Goal: Task Accomplishment & Management: Manage account settings

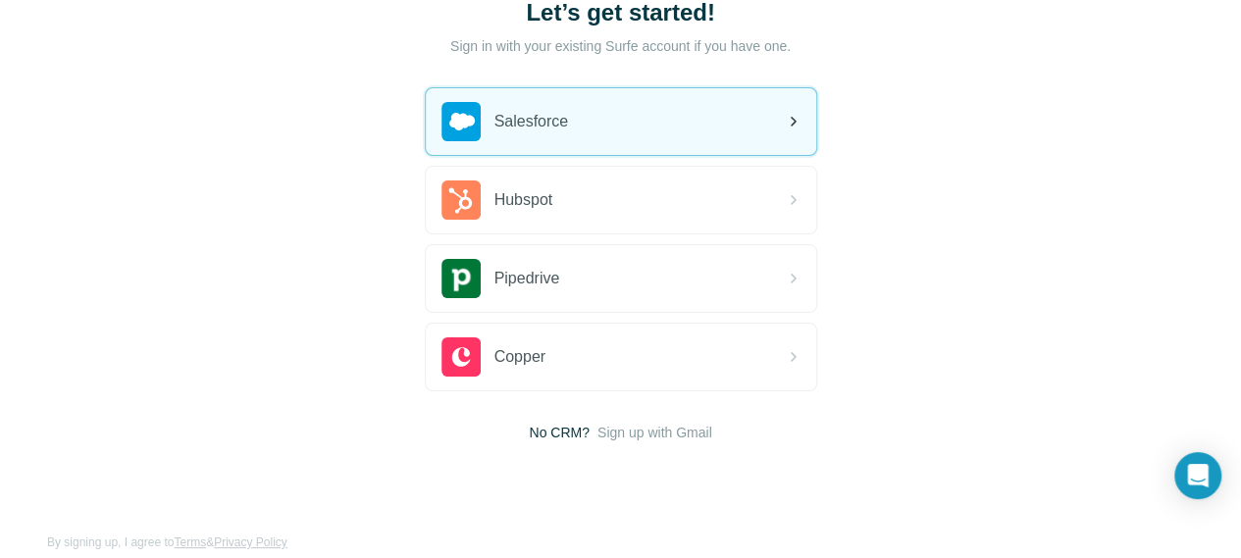
scroll to position [167, 0]
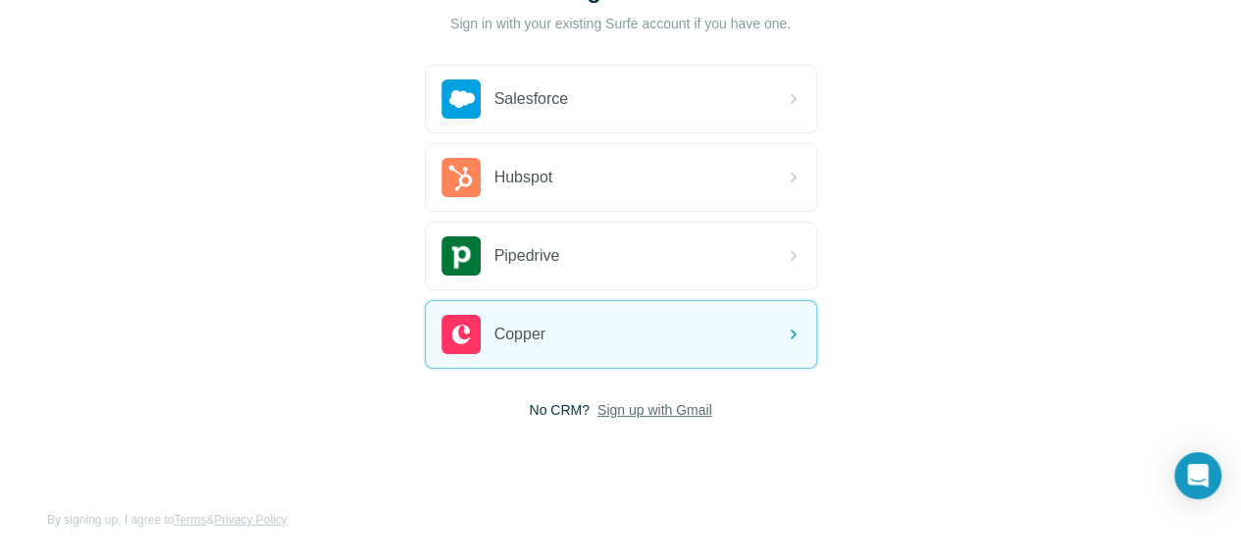
click at [597, 407] on span "Sign up with Gmail" at bounding box center [654, 410] width 115 height 20
click at [488, 443] on button "Sign up with Google" at bounding box center [621, 458] width 392 height 39
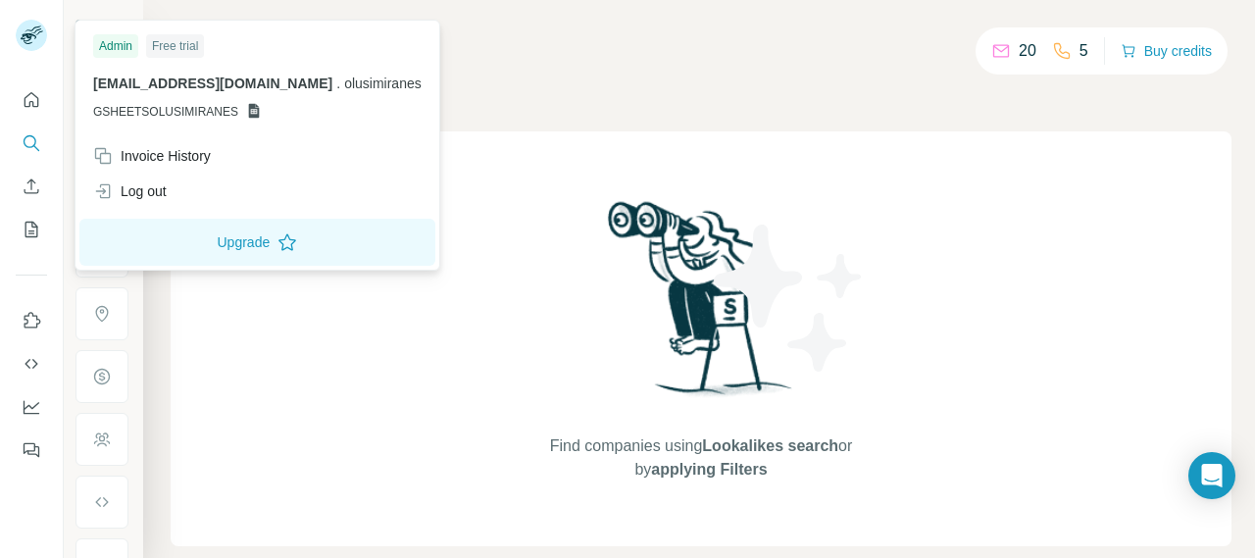
click at [32, 32] on icon at bounding box center [36, 30] width 10 height 5
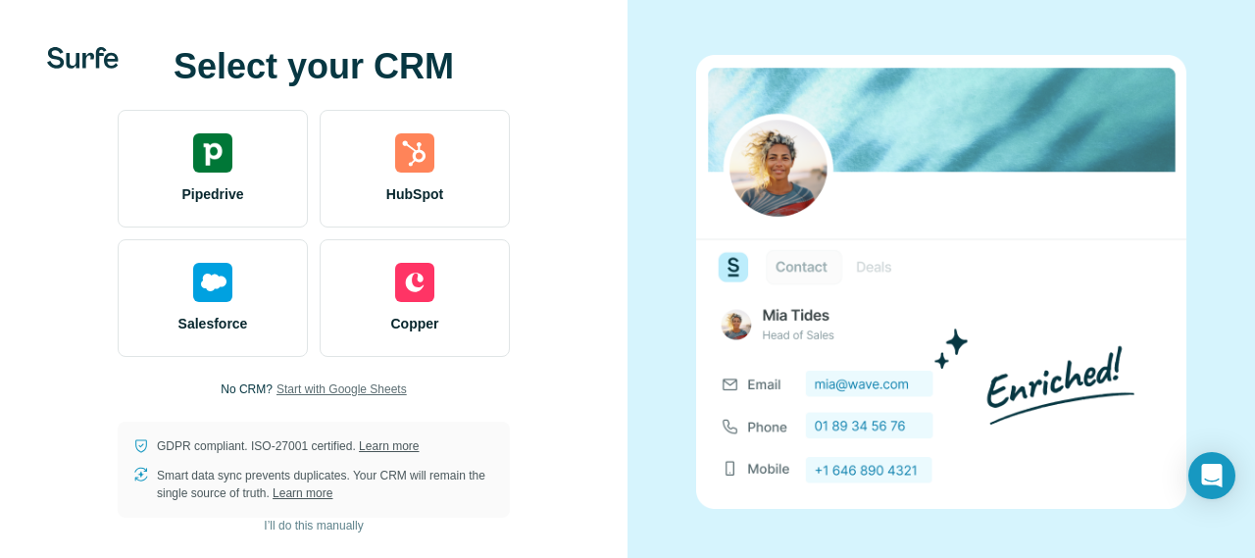
click at [377, 384] on span "Start with Google Sheets" at bounding box center [342, 390] width 130 height 18
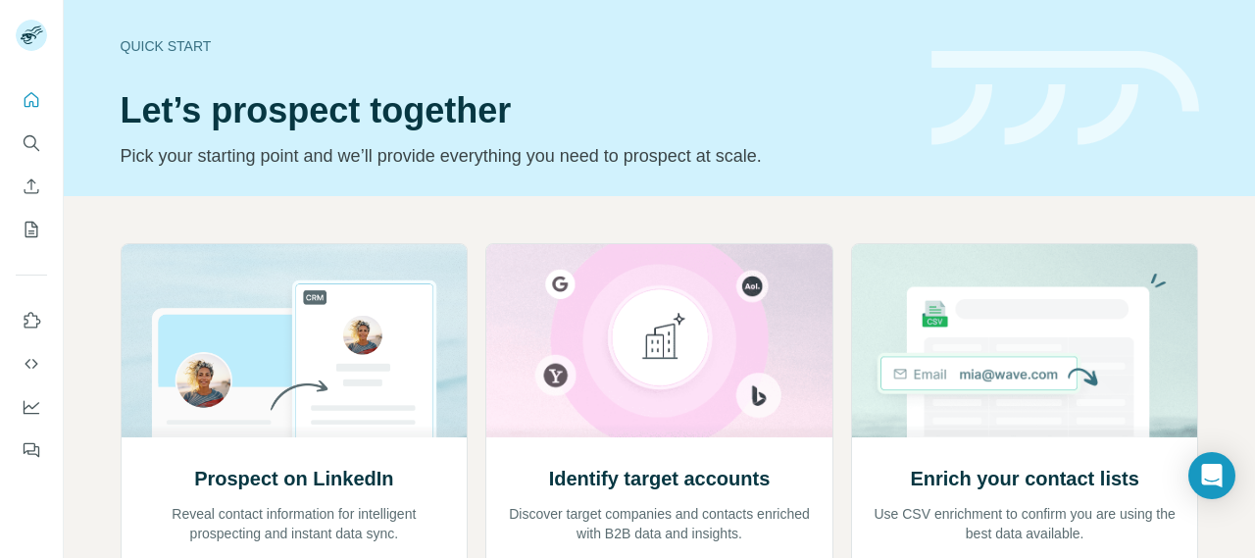
scroll to position [196, 0]
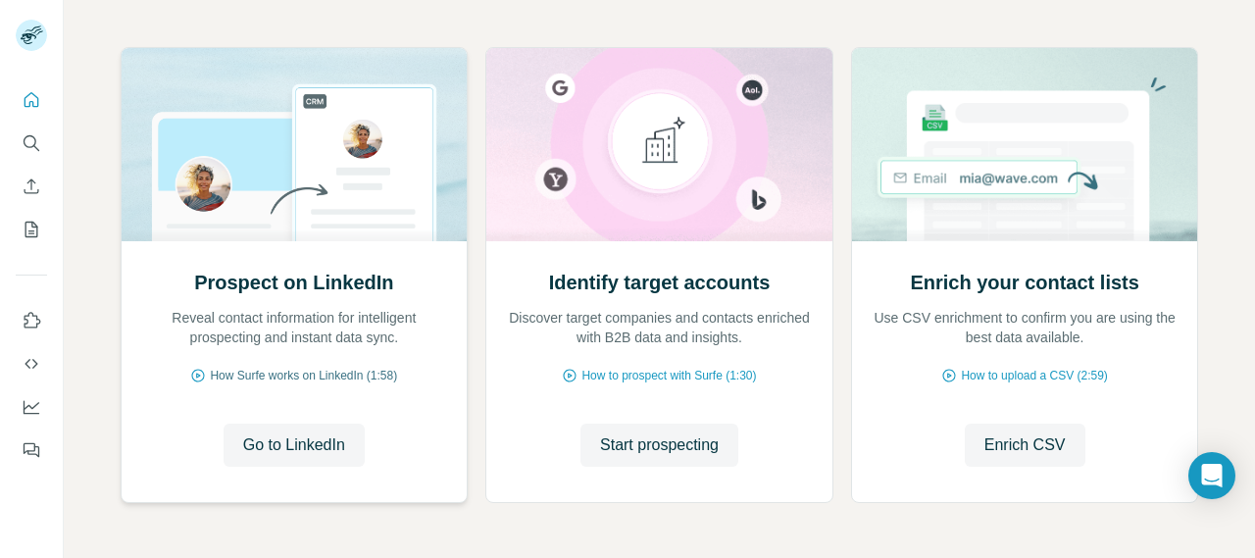
click at [324, 371] on span "How Surfe works on LinkedIn (1:58)" at bounding box center [303, 376] width 187 height 18
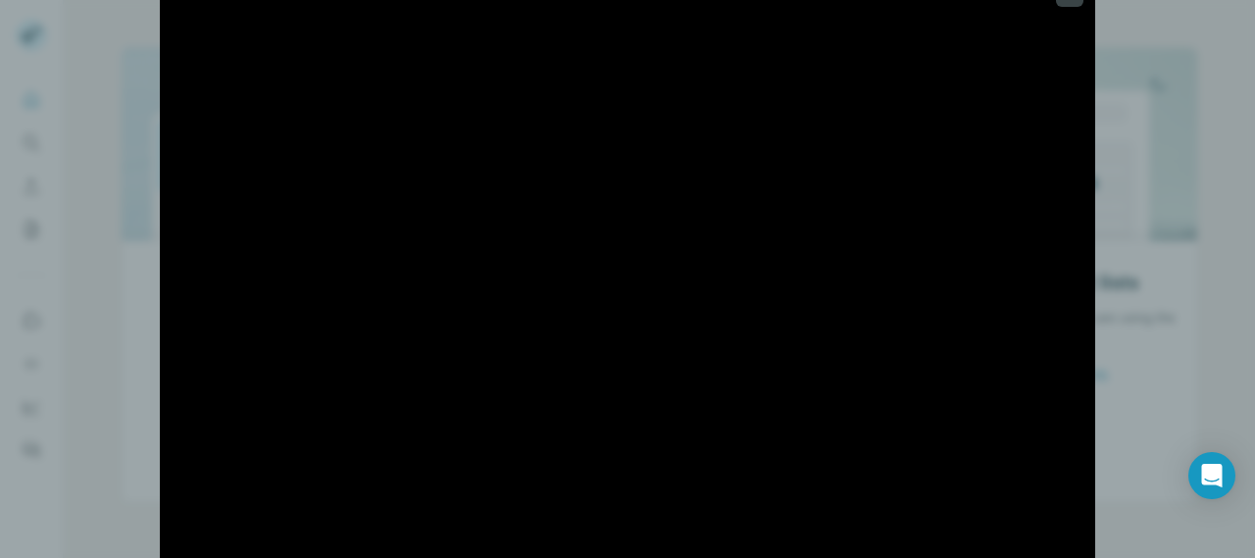
click at [1159, 256] on div at bounding box center [627, 279] width 1255 height 558
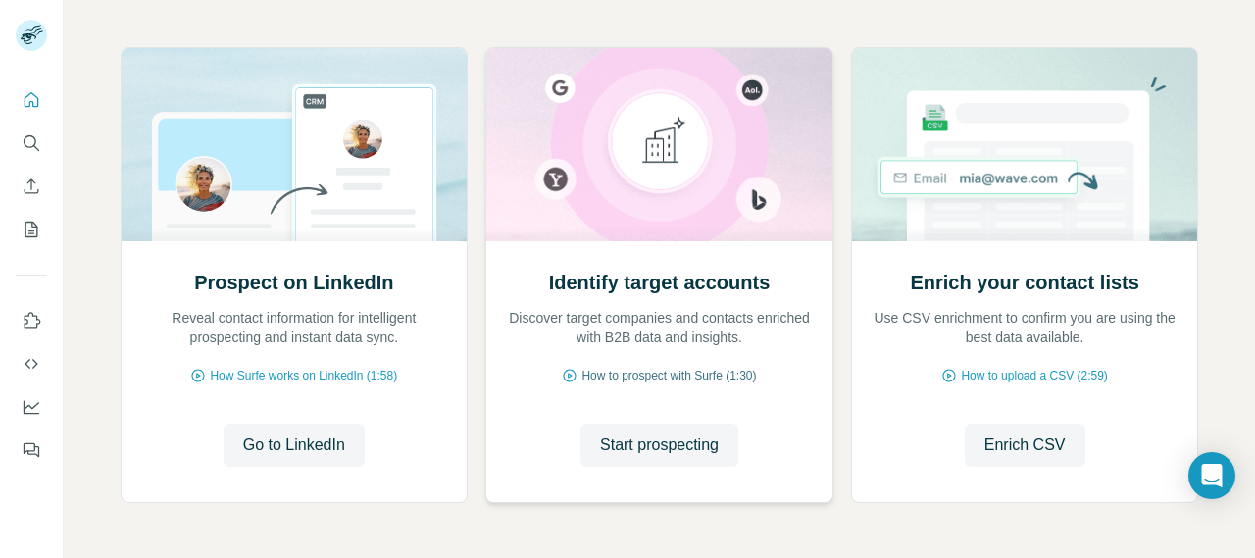
click at [702, 373] on span "How to prospect with Surfe (1:30)" at bounding box center [669, 376] width 175 height 18
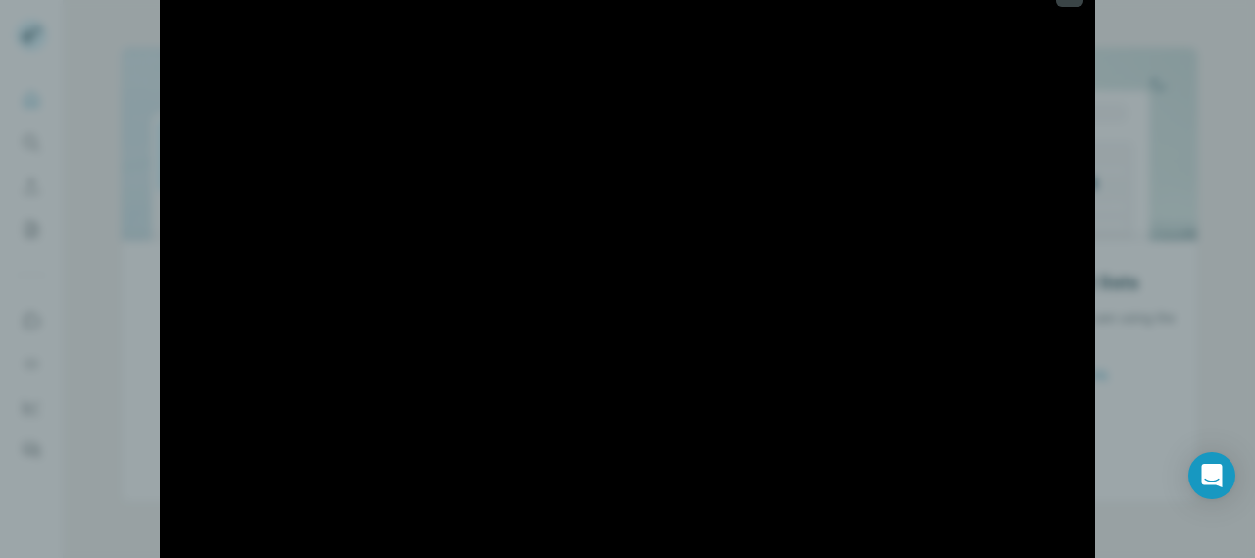
click at [1208, 168] on div at bounding box center [627, 279] width 1255 height 558
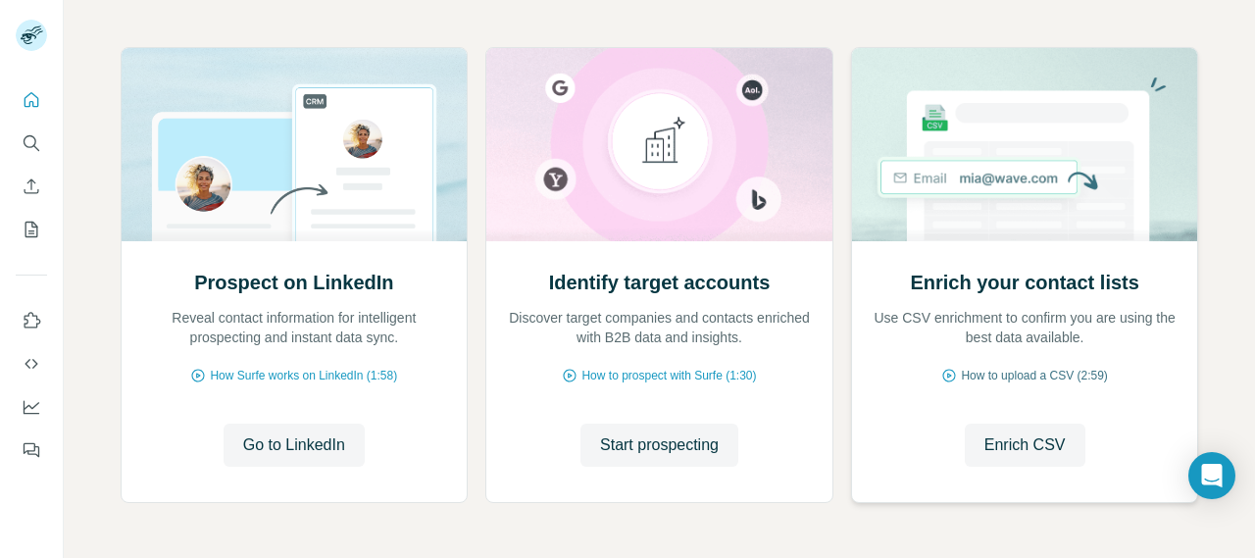
click at [1019, 376] on span "How to upload a CSV (2:59)" at bounding box center [1034, 376] width 146 height 18
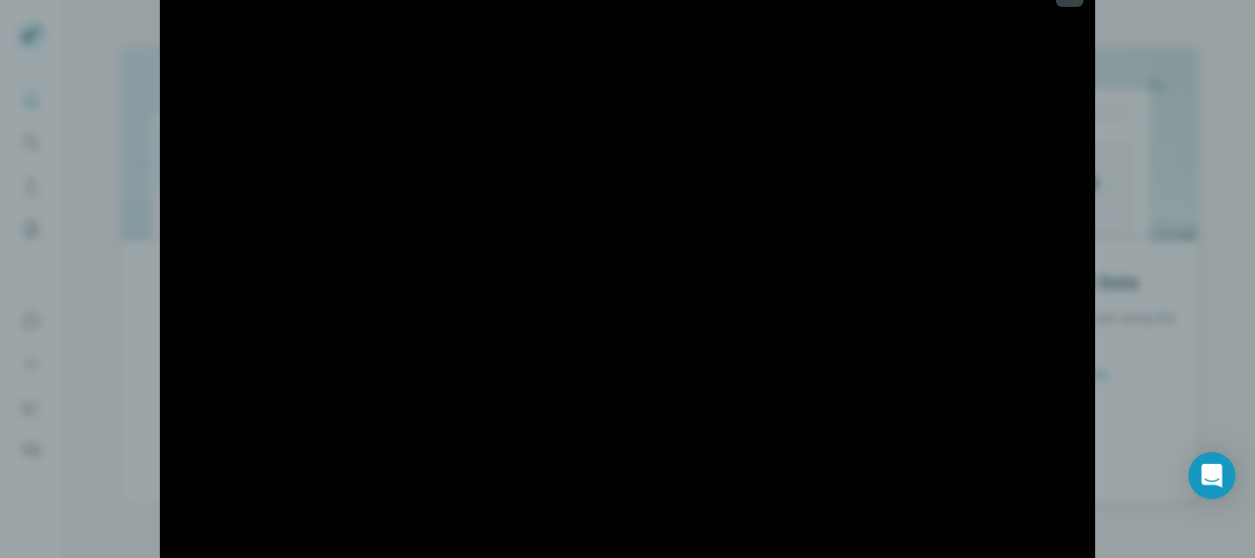
click at [1187, 149] on div at bounding box center [627, 279] width 1255 height 558
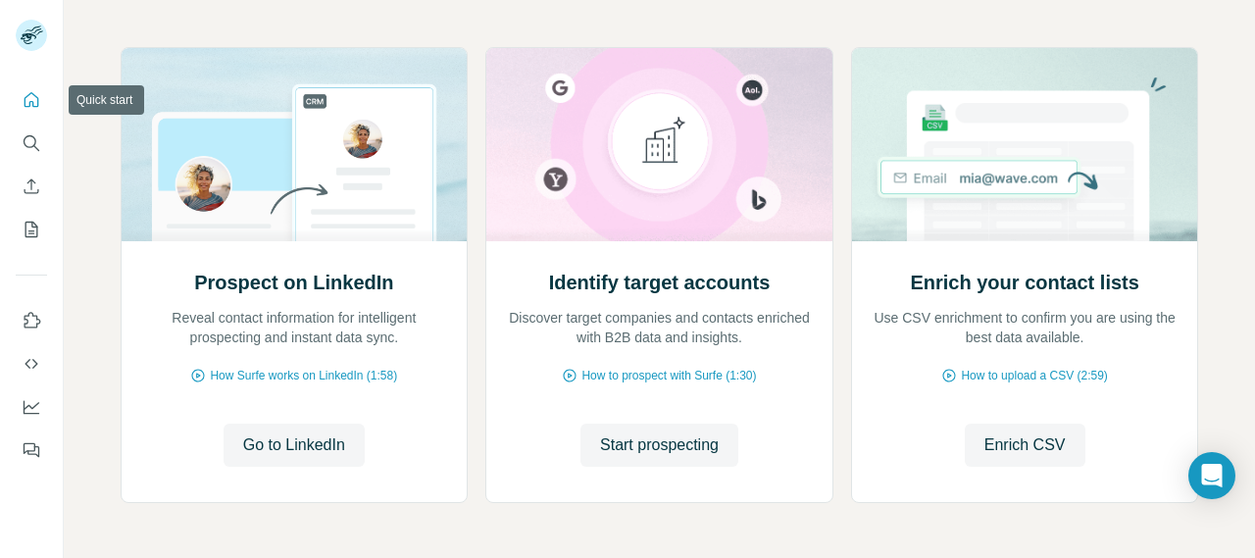
click at [24, 97] on icon "Quick start" at bounding box center [32, 100] width 20 height 20
click at [31, 229] on icon "My lists" at bounding box center [32, 230] width 20 height 20
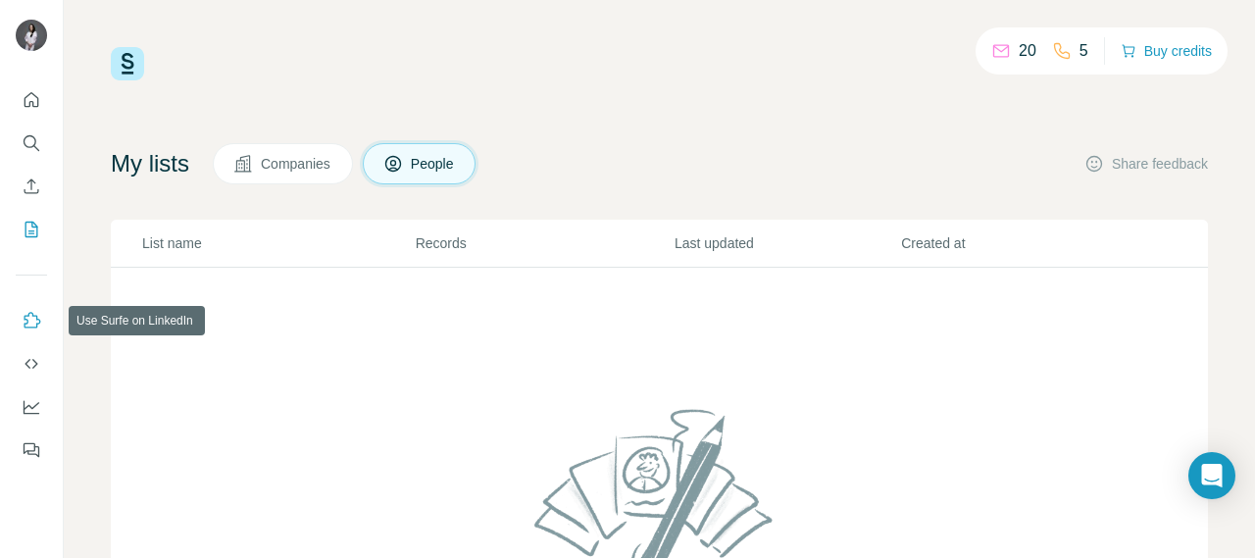
click at [26, 315] on icon "Use Surfe on LinkedIn" at bounding box center [32, 321] width 20 height 20
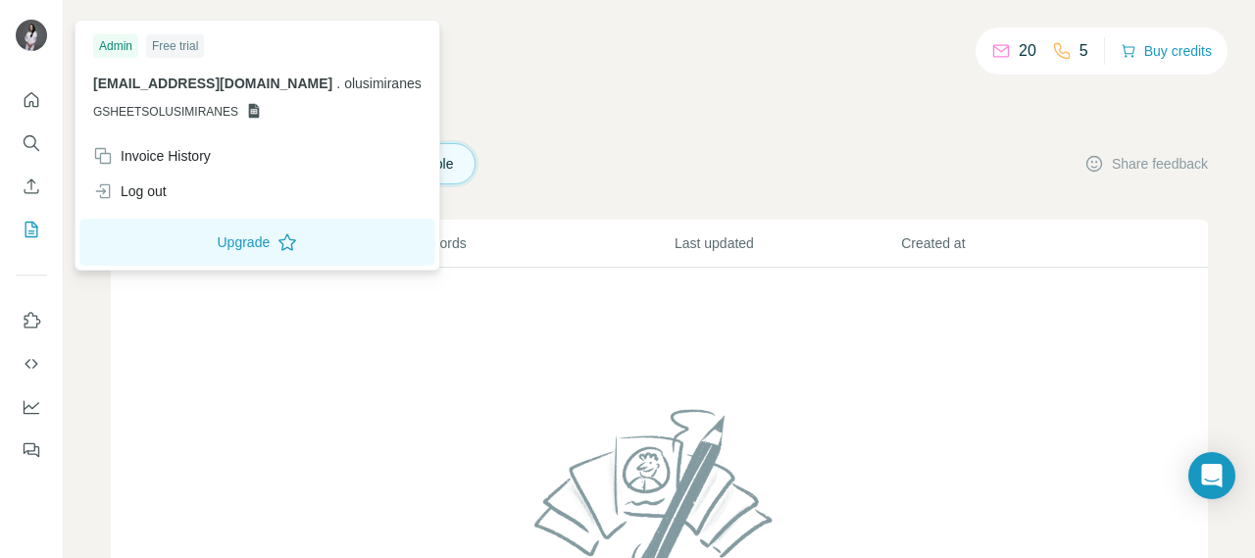
click at [35, 40] on img at bounding box center [31, 35] width 31 height 31
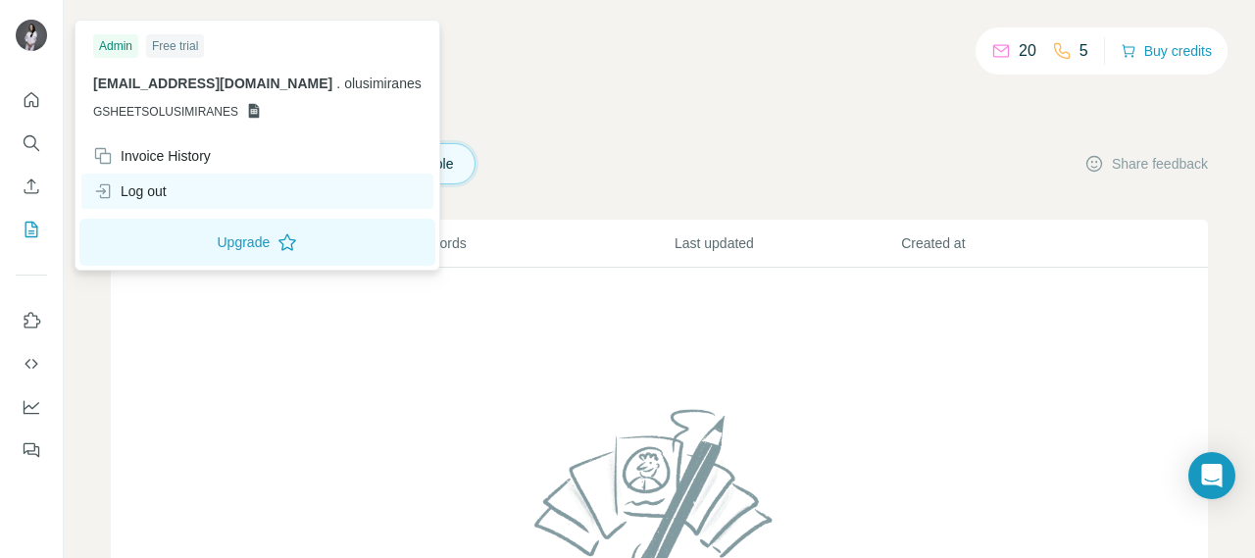
click at [179, 192] on div "Log out" at bounding box center [257, 191] width 352 height 35
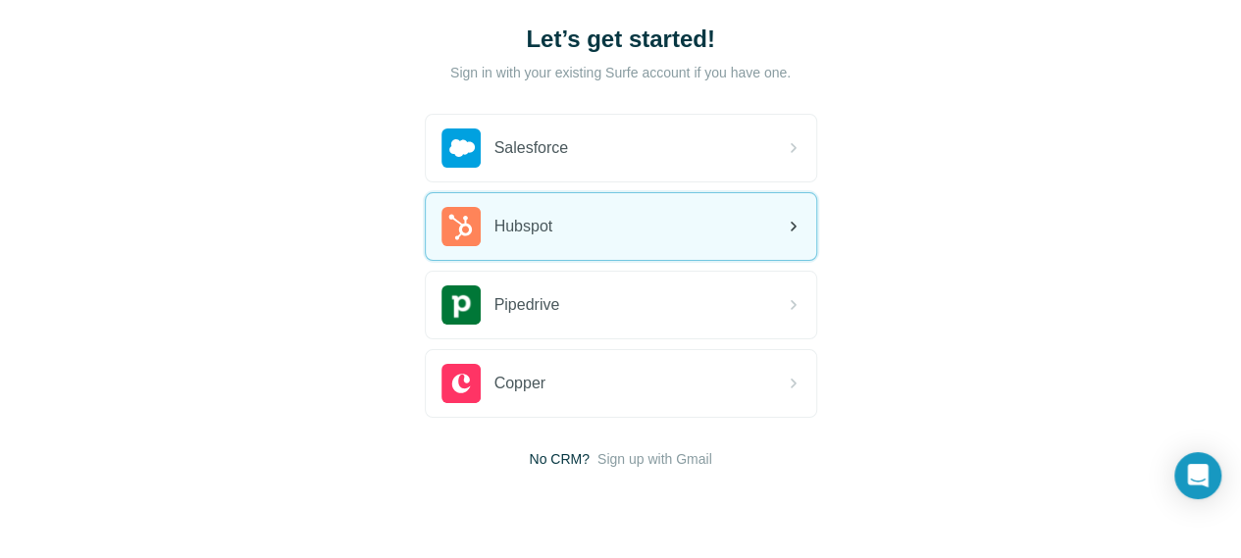
scroll to position [167, 0]
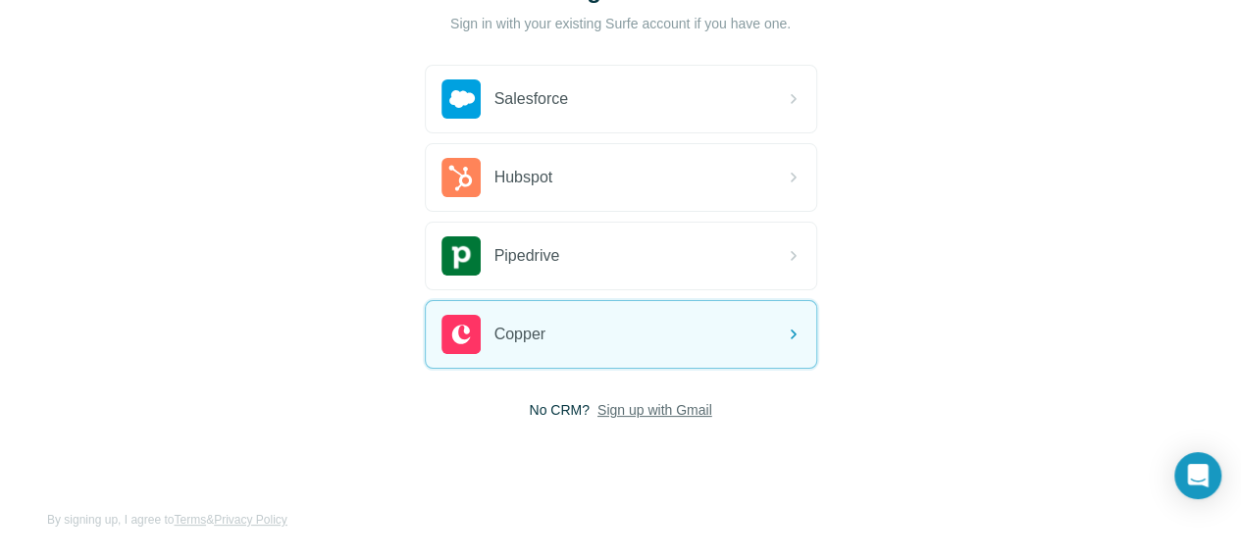
click at [597, 411] on span "Sign up with Gmail" at bounding box center [654, 410] width 115 height 20
click at [425, 456] on button "Sign up with Google" at bounding box center [621, 458] width 392 height 39
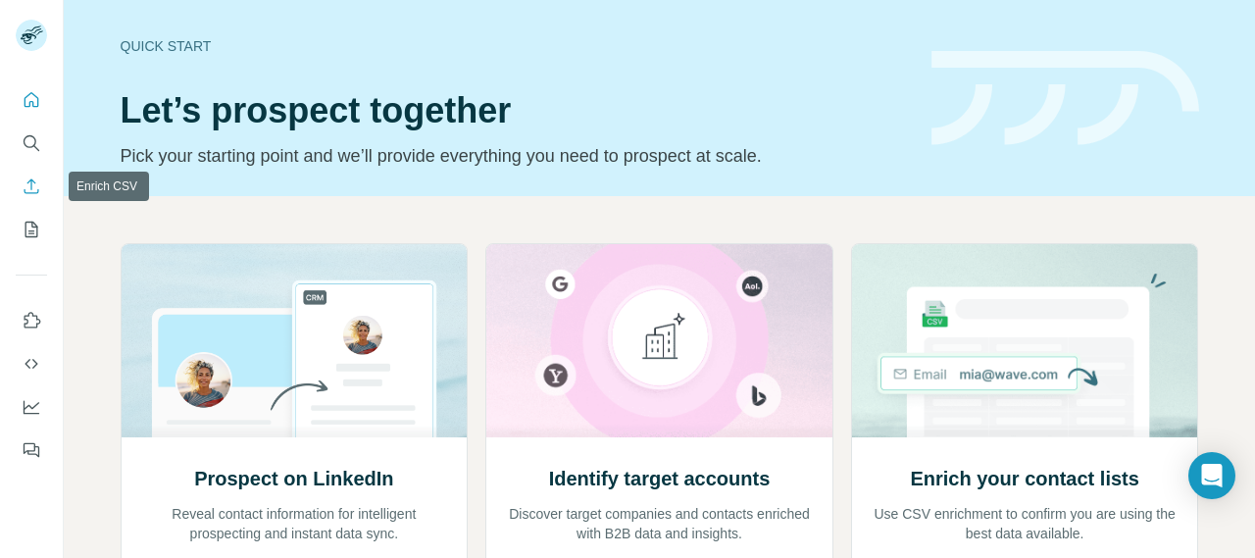
click at [28, 178] on icon "Enrich CSV" at bounding box center [32, 187] width 20 height 20
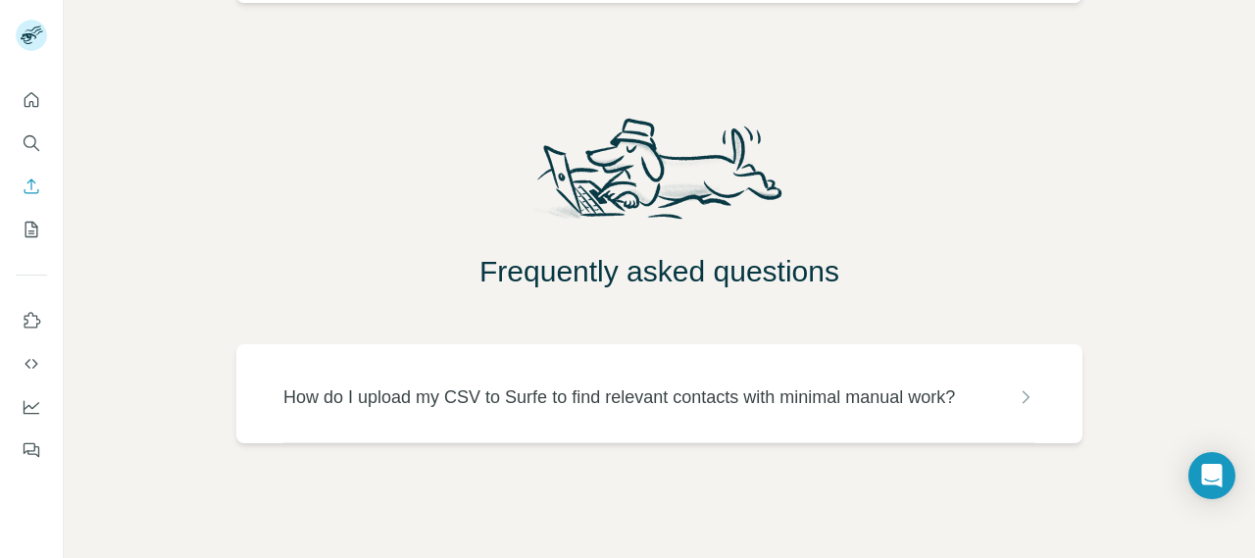
scroll to position [373, 0]
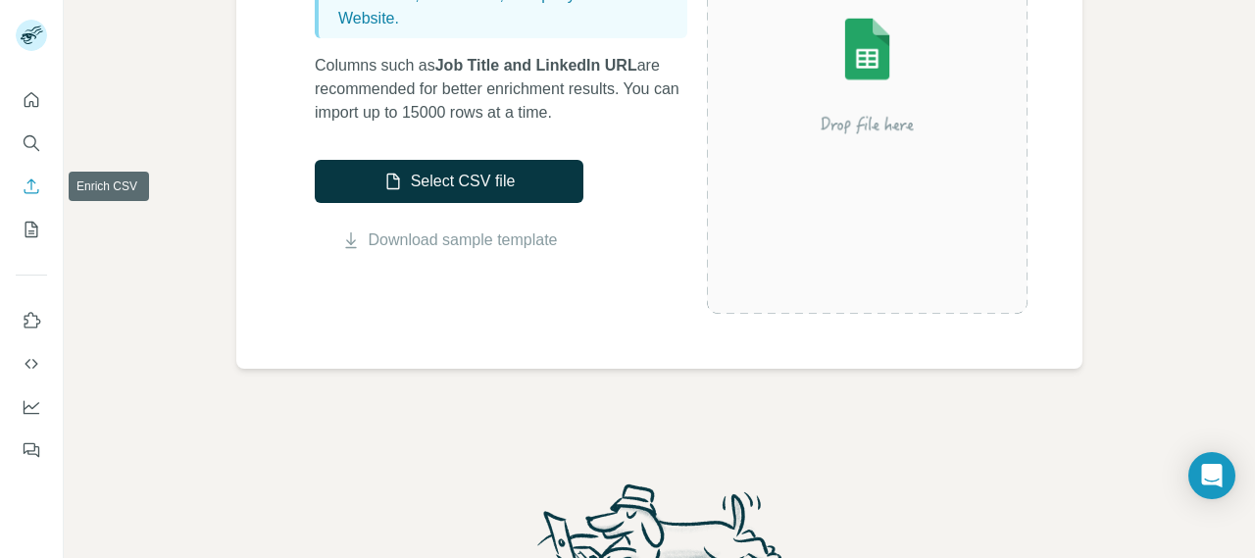
click at [30, 188] on icon "Enrich CSV" at bounding box center [32, 187] width 20 height 20
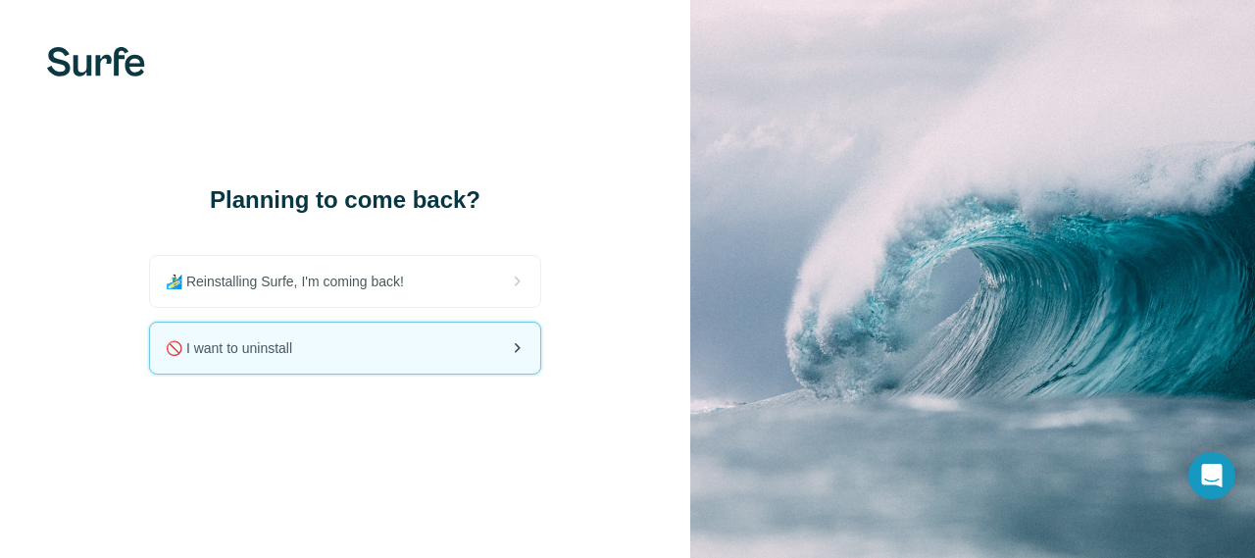
click at [398, 362] on div "🚫 I want to uninstall" at bounding box center [345, 348] width 390 height 51
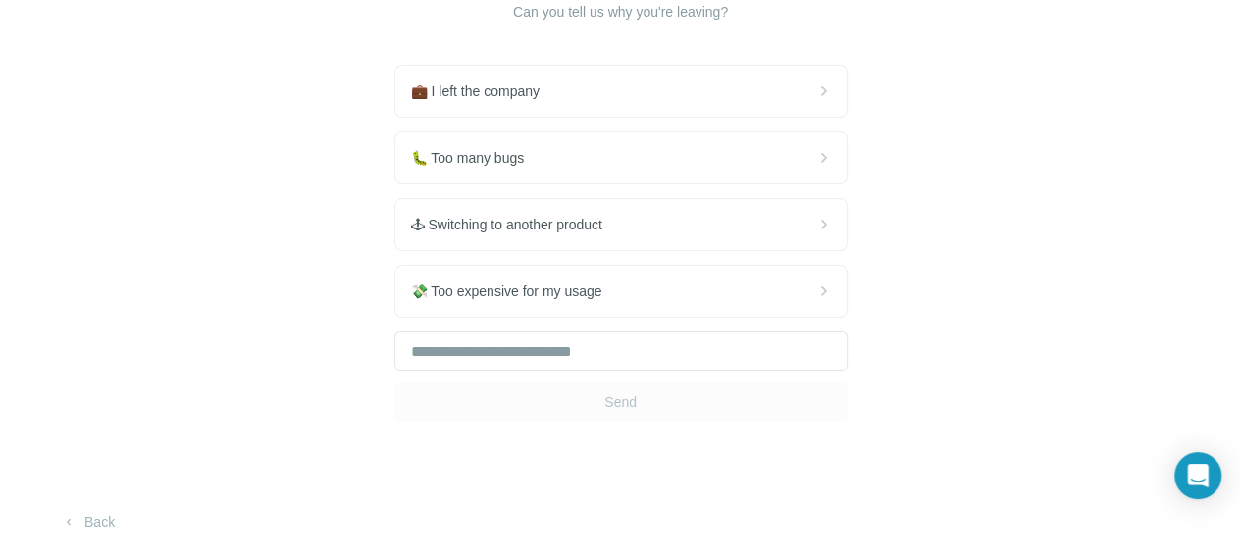
scroll to position [212, 0]
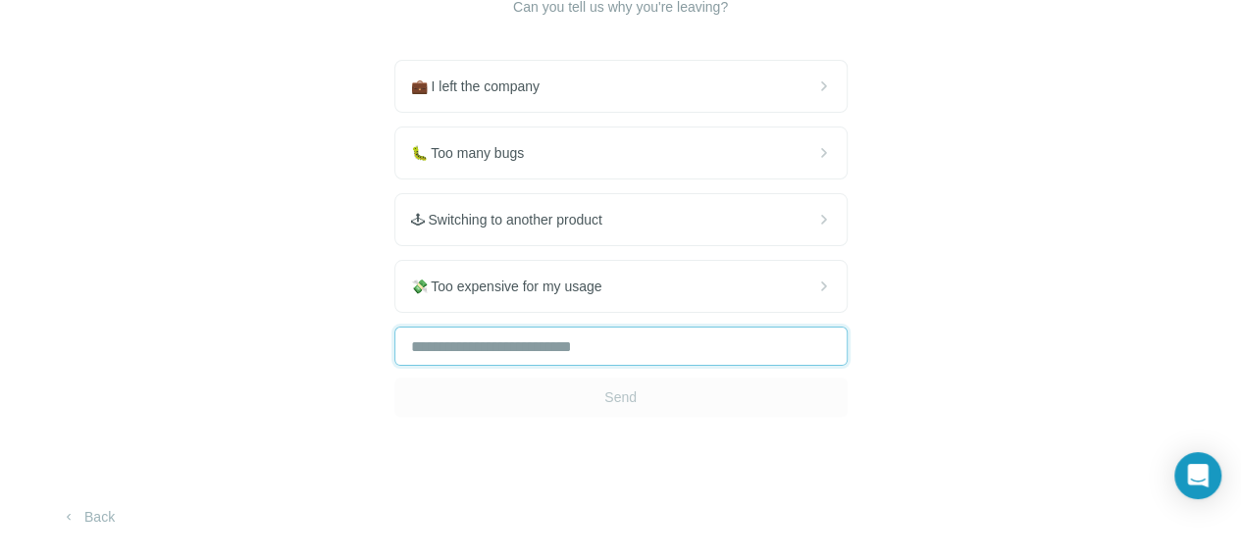
click at [394, 355] on input "text" at bounding box center [620, 346] width 453 height 39
type input "*"
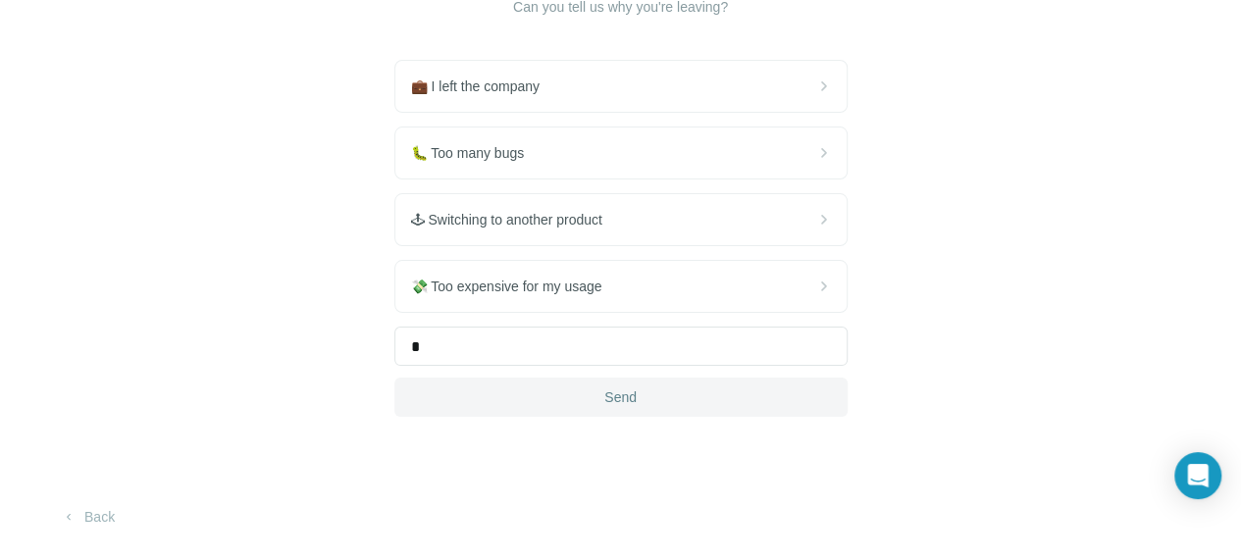
click at [394, 402] on button "Send" at bounding box center [620, 397] width 453 height 39
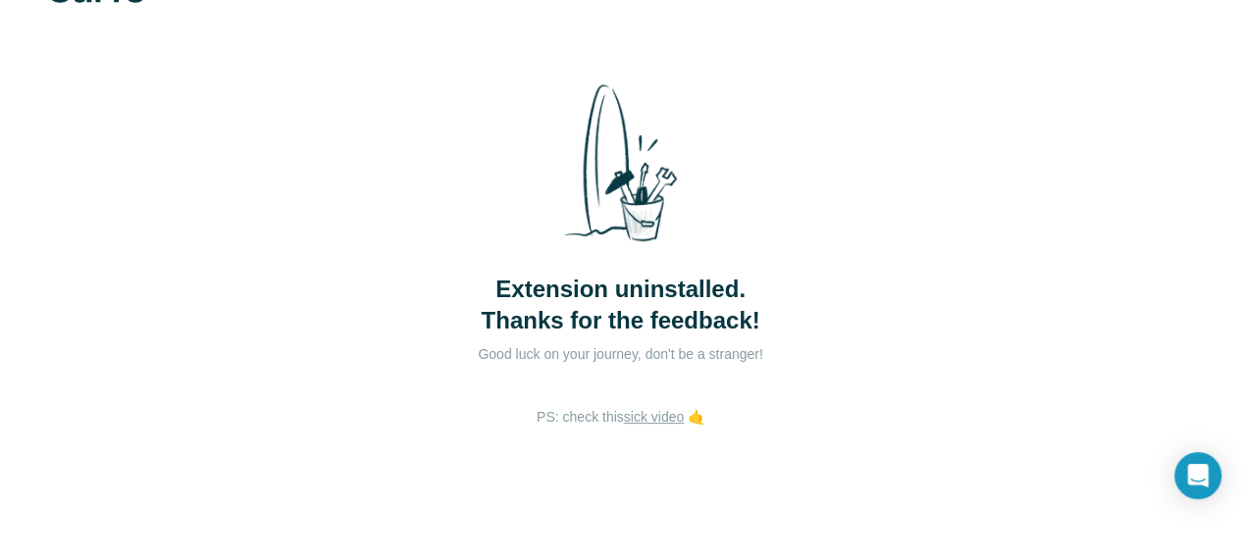
scroll to position [82, 0]
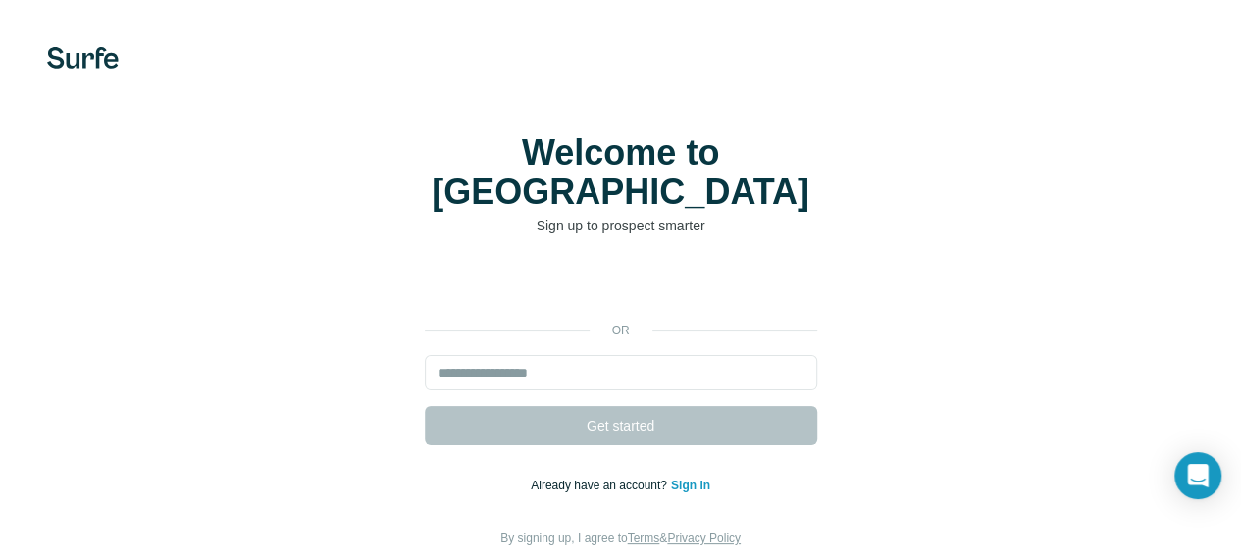
click at [671, 479] on link "Sign in" at bounding box center [690, 486] width 39 height 14
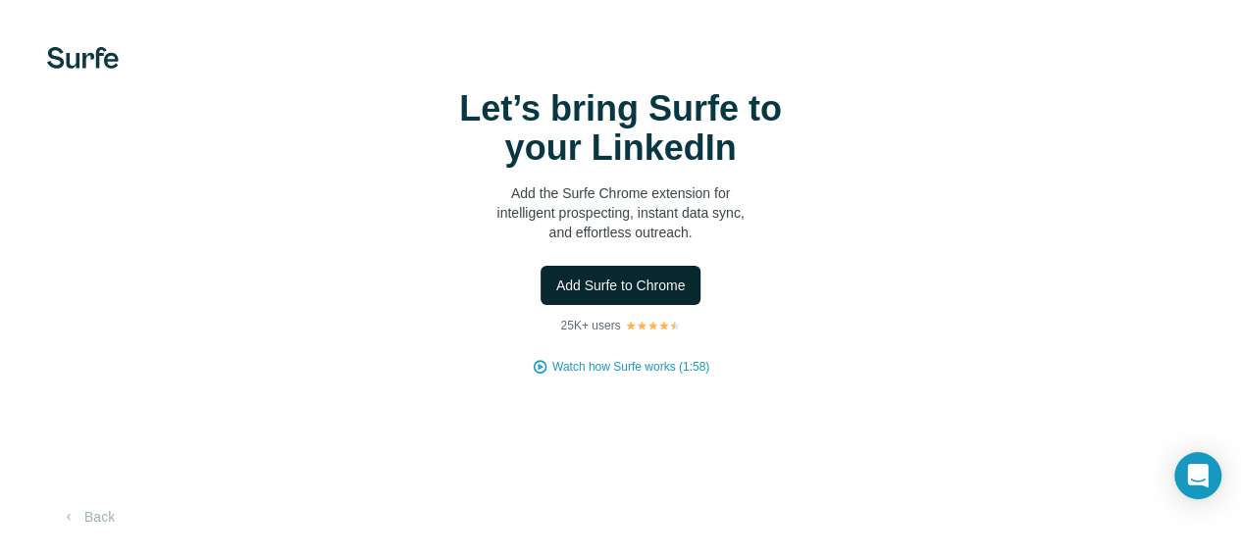
click at [556, 295] on span "Add Surfe to Chrome" at bounding box center [620, 286] width 129 height 20
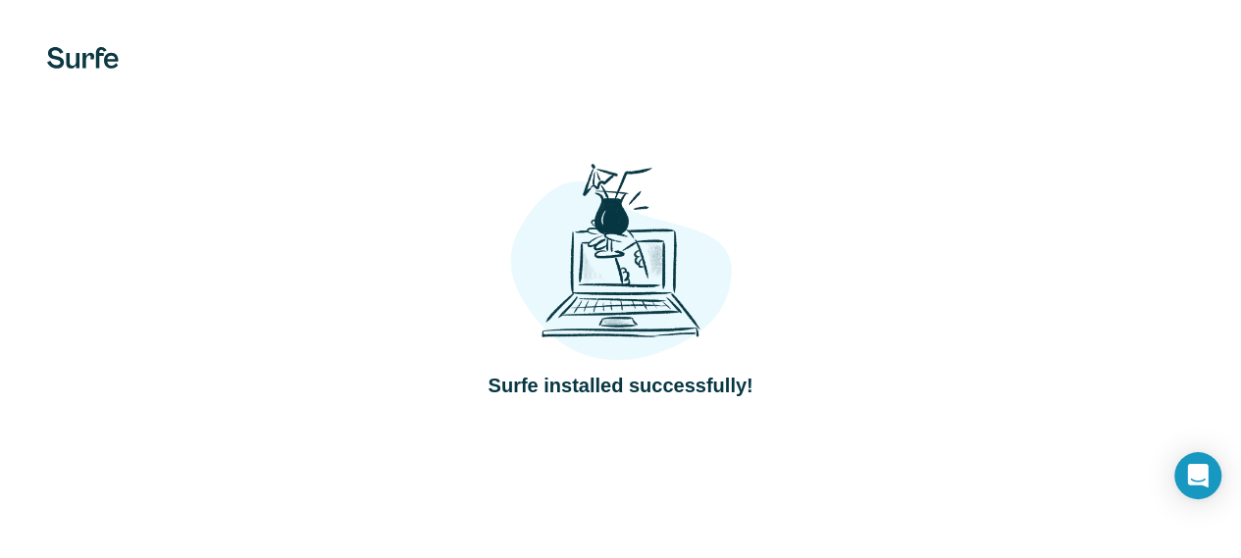
scroll to position [104, 0]
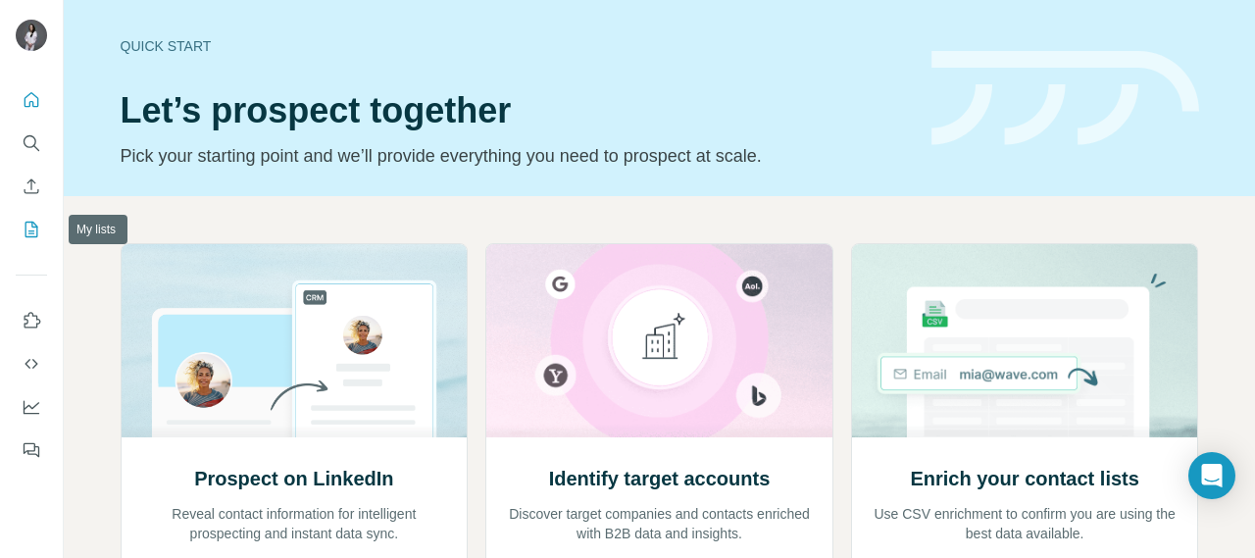
click at [34, 234] on icon "My lists" at bounding box center [32, 230] width 20 height 20
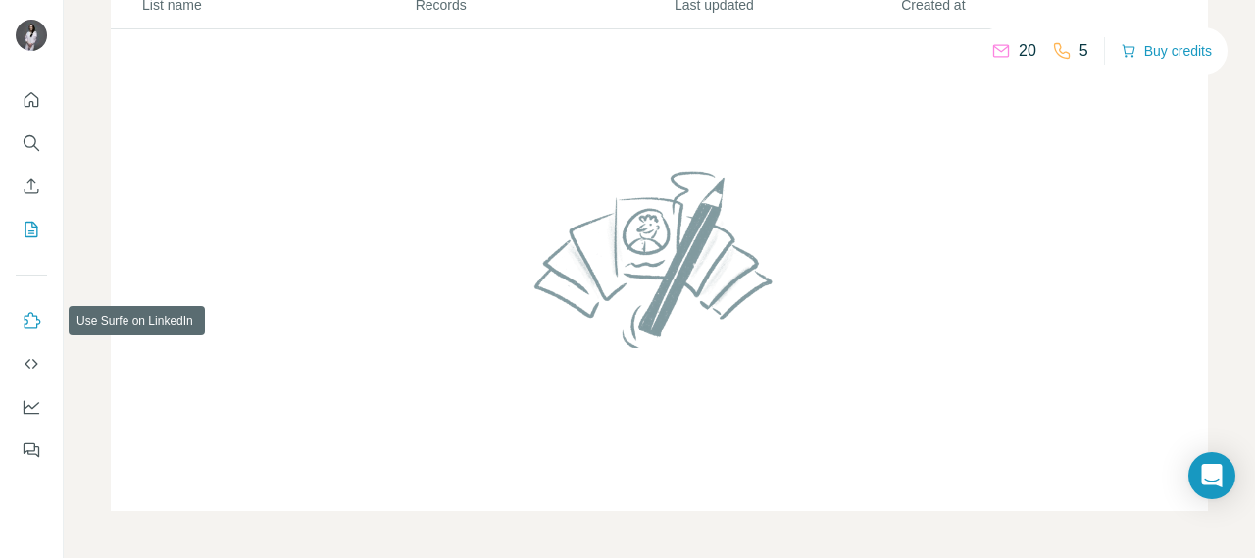
click at [37, 324] on icon "Use Surfe on LinkedIn" at bounding box center [33, 320] width 17 height 16
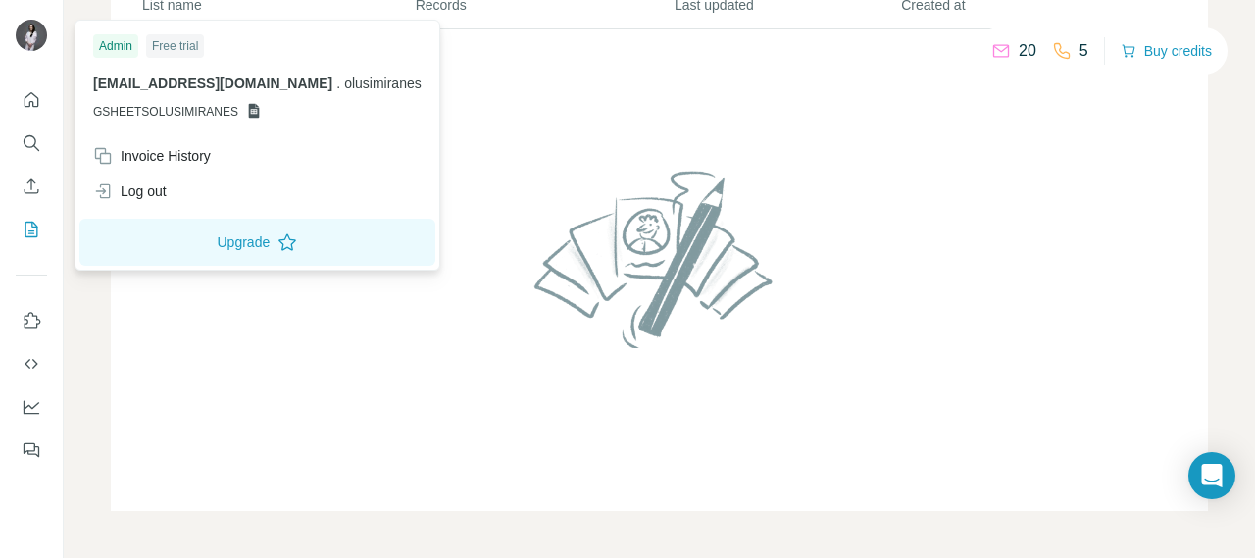
click at [26, 36] on img at bounding box center [31, 35] width 31 height 31
click at [249, 115] on icon at bounding box center [254, 111] width 11 height 15
click at [228, 112] on span "GSHEETSOLUSIMIRANES" at bounding box center [165, 112] width 145 height 18
click at [228, 111] on span "GSHEETSOLUSIMIRANES" at bounding box center [165, 112] width 145 height 18
click at [249, 112] on icon at bounding box center [254, 111] width 11 height 15
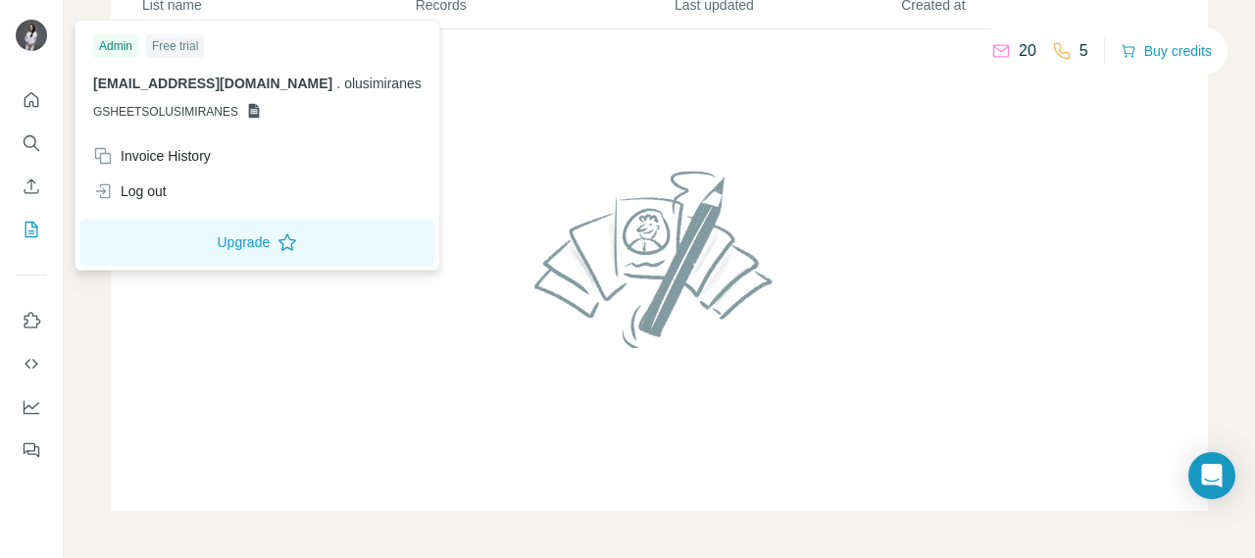
click at [217, 109] on span "GSHEETSOLUSIMIRANES" at bounding box center [165, 112] width 145 height 18
click at [336, 87] on span "." at bounding box center [338, 84] width 4 height 16
click at [344, 81] on span "olusimiranes" at bounding box center [382, 84] width 77 height 16
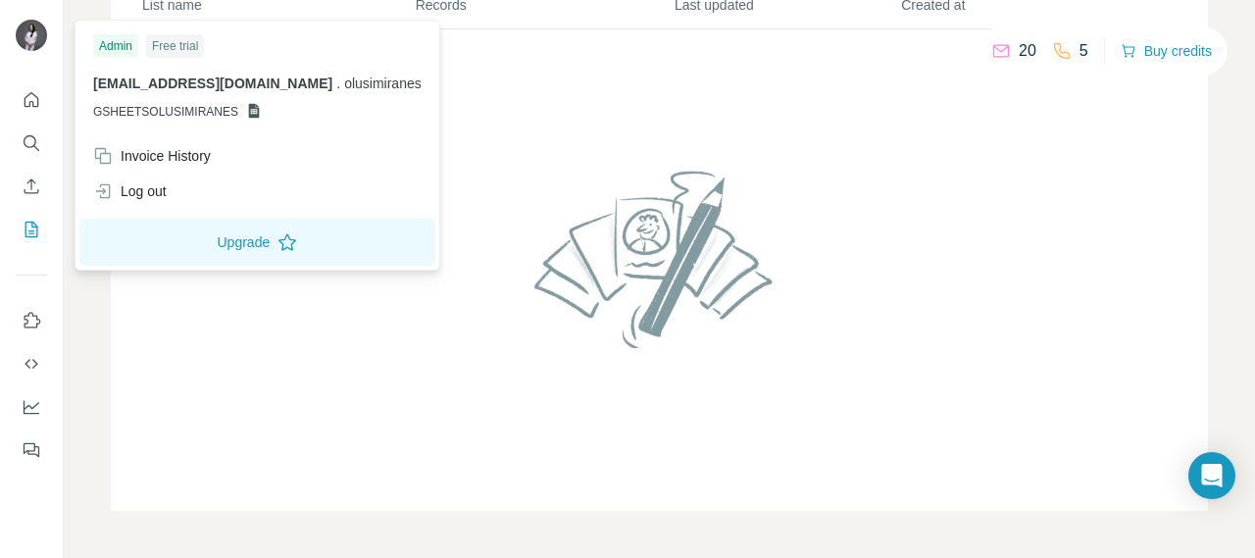
click at [239, 109] on p "GSHEETSOLUSIMIRANES" at bounding box center [257, 112] width 329 height 18
click at [249, 112] on icon at bounding box center [254, 111] width 11 height 15
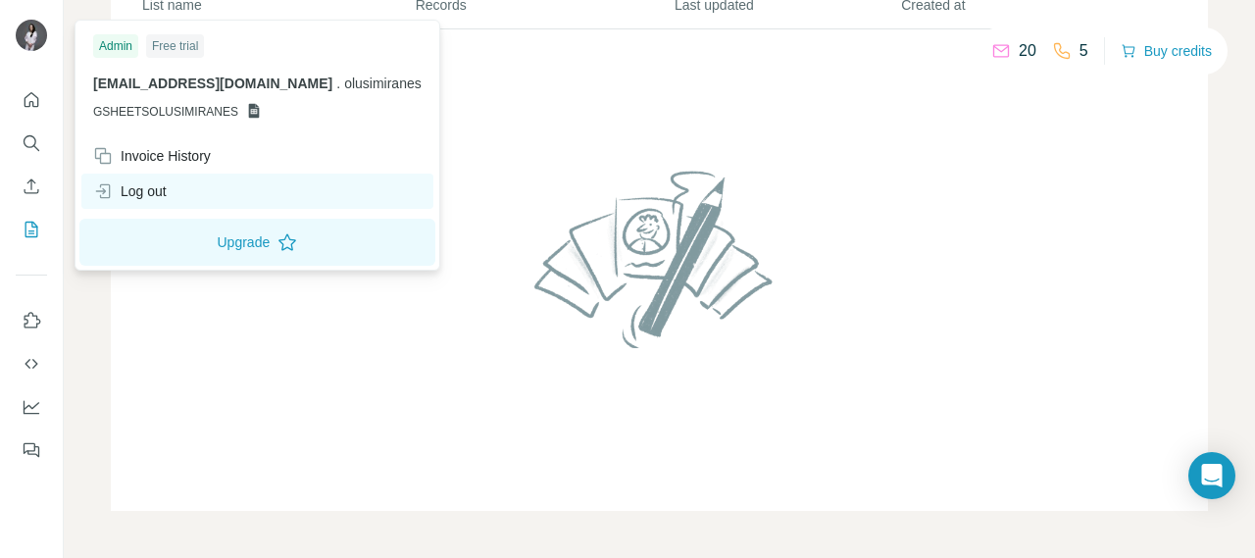
click at [193, 191] on div "Log out" at bounding box center [257, 191] width 352 height 35
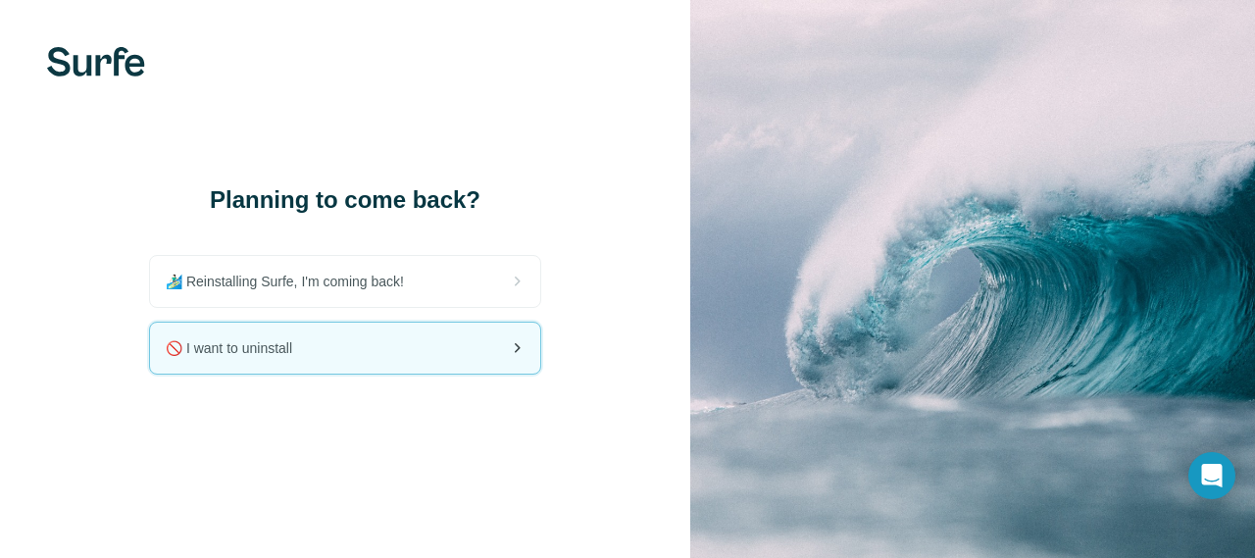
click at [349, 354] on div "🚫 I want to uninstall" at bounding box center [345, 348] width 390 height 51
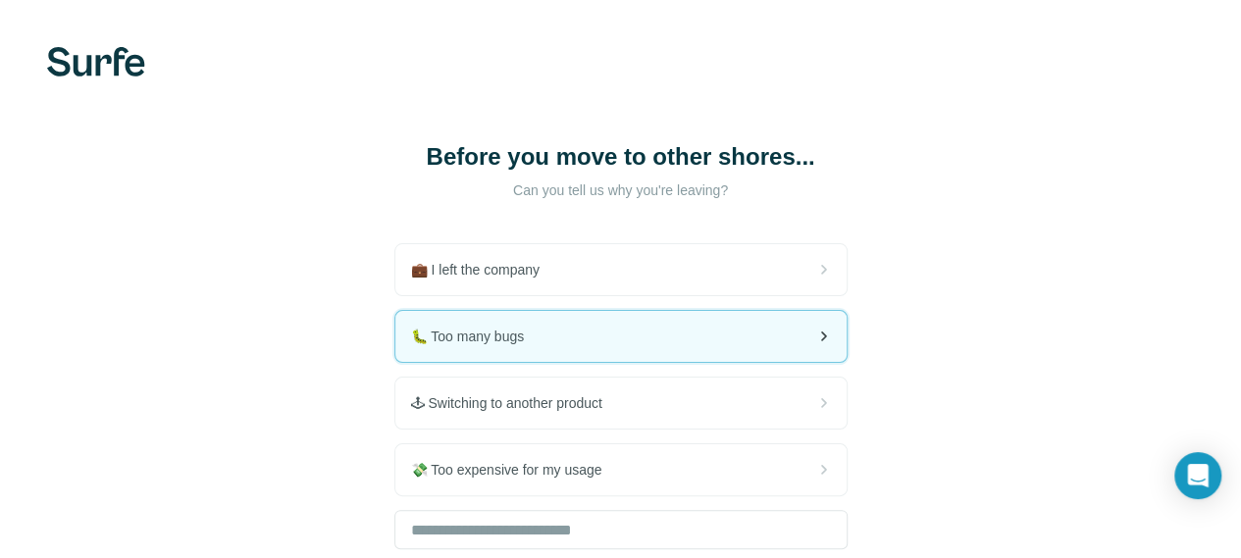
scroll to position [212, 0]
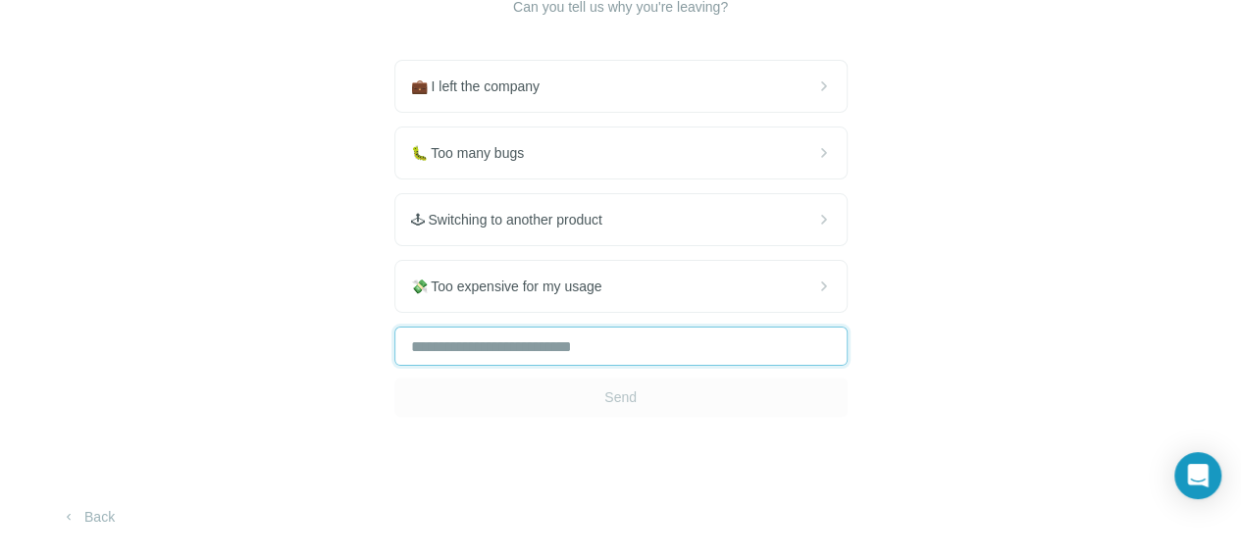
click at [394, 352] on input "text" at bounding box center [620, 346] width 453 height 39
type input "*"
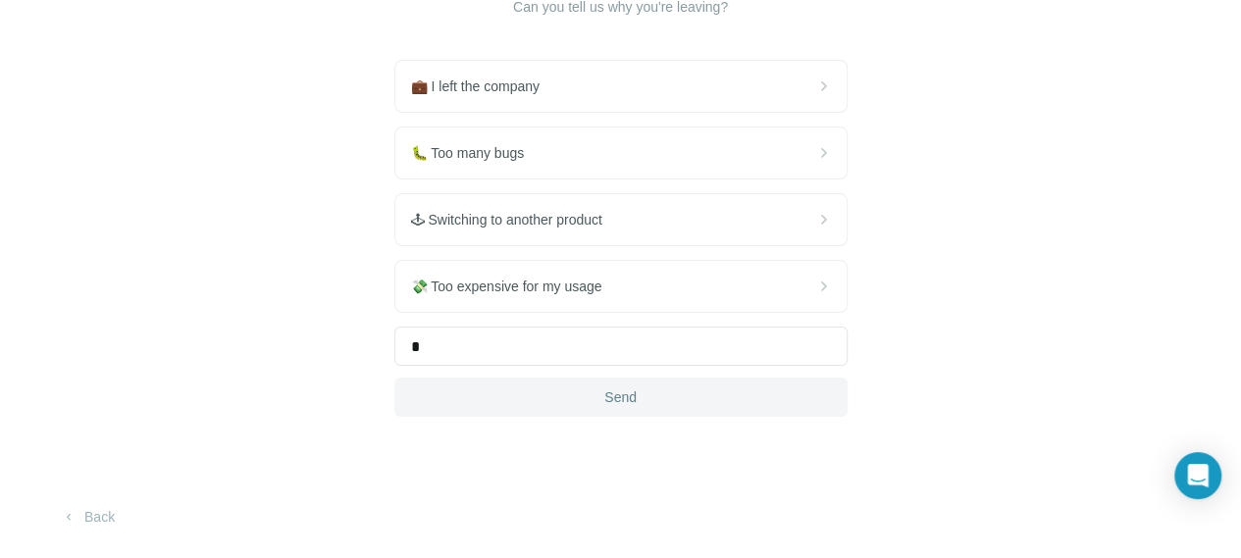
click at [394, 398] on button "Send" at bounding box center [620, 397] width 453 height 39
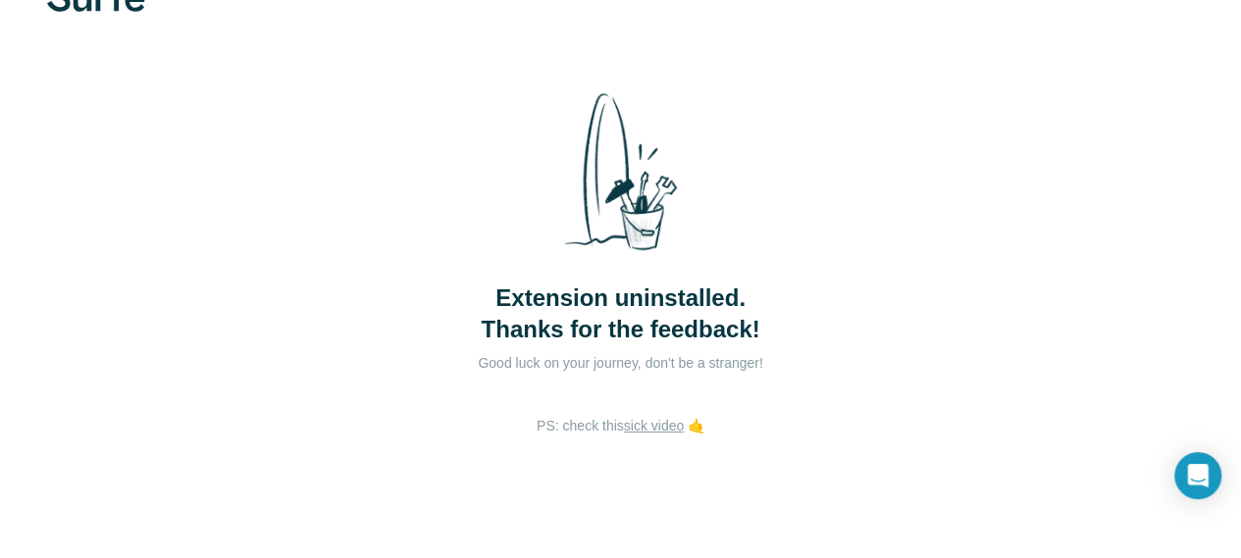
scroll to position [82, 0]
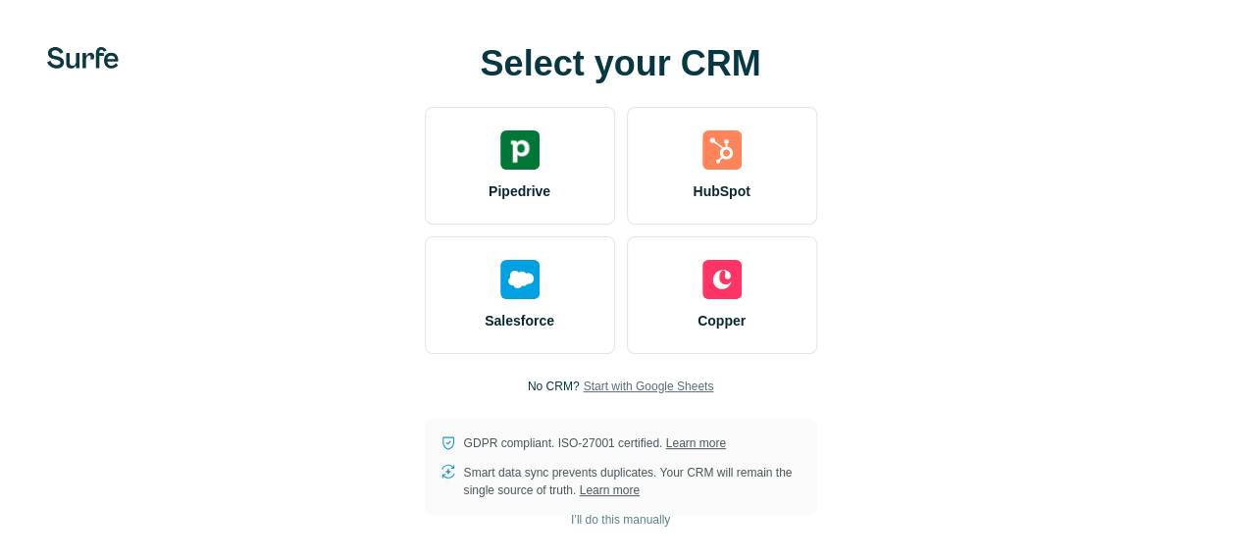
click at [583, 382] on span "Start with Google Sheets" at bounding box center [648, 387] width 130 height 18
